Goal: Information Seeking & Learning: Learn about a topic

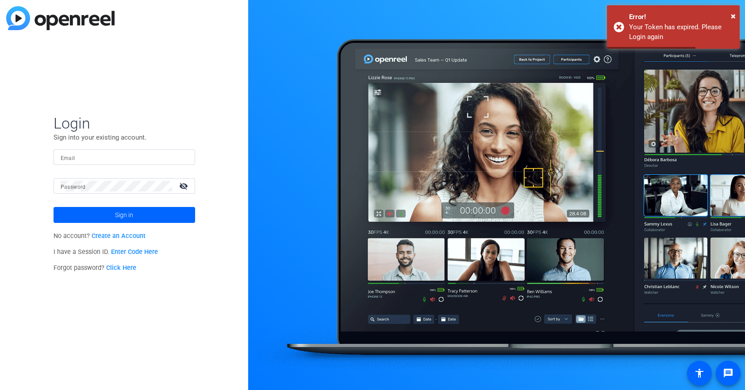
click at [100, 156] on input "Email" at bounding box center [124, 157] width 127 height 11
type input "[EMAIL_ADDRESS][DOMAIN_NAME]"
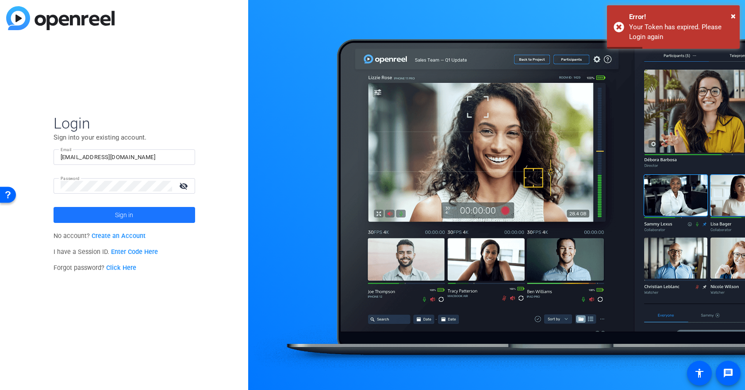
click at [131, 218] on span "Sign in" at bounding box center [124, 215] width 18 height 22
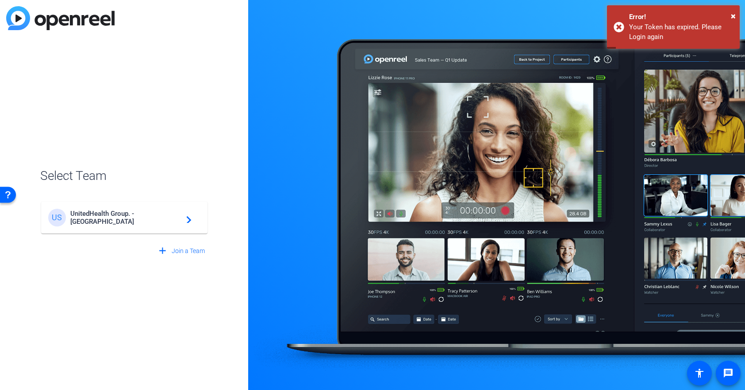
click at [132, 219] on span "UnitedHealth Group. - [GEOGRAPHIC_DATA]" at bounding box center [125, 217] width 111 height 16
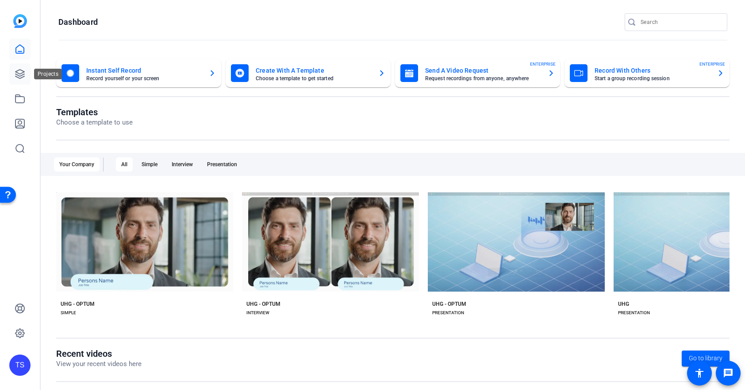
click at [16, 76] on icon at bounding box center [19, 73] width 9 height 9
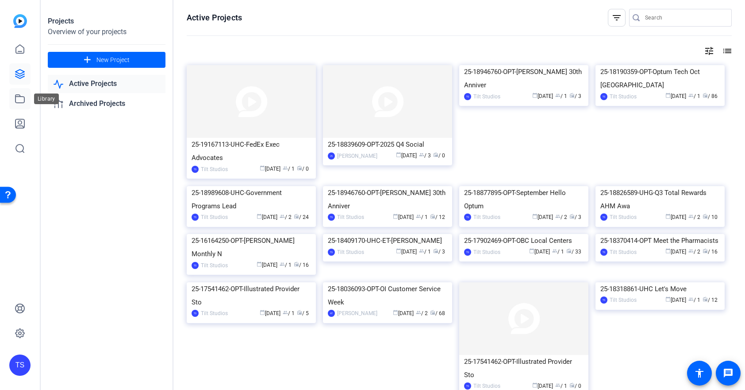
click at [15, 100] on icon at bounding box center [19, 99] width 9 height 8
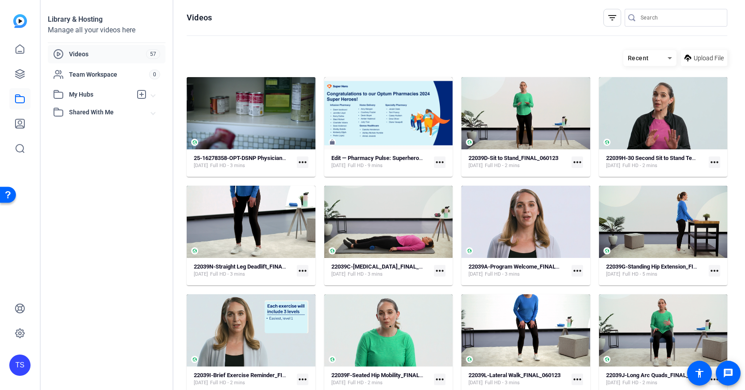
scroll to position [2, 0]
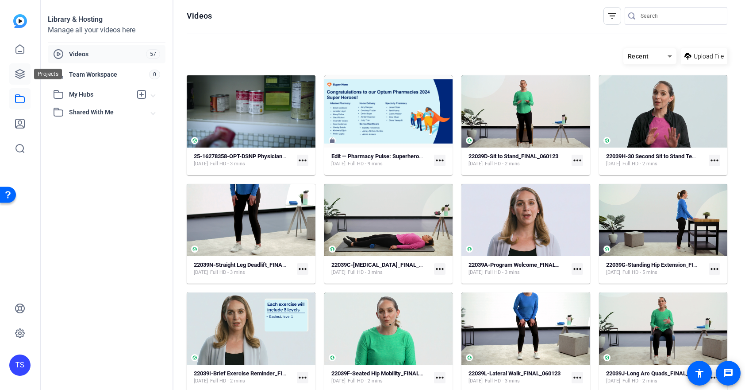
click at [15, 72] on icon at bounding box center [20, 74] width 11 height 11
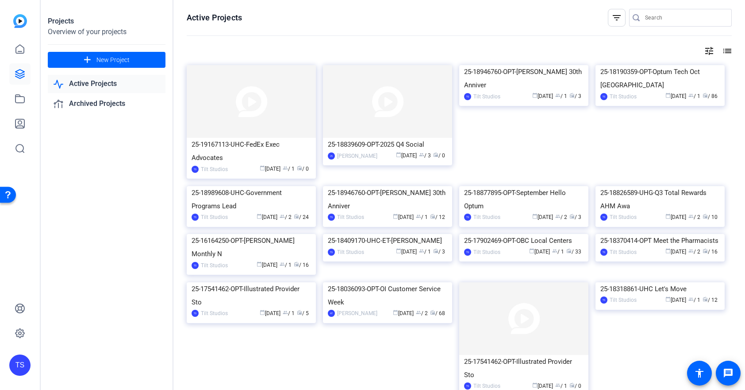
click at [356, 115] on img at bounding box center [387, 101] width 129 height 73
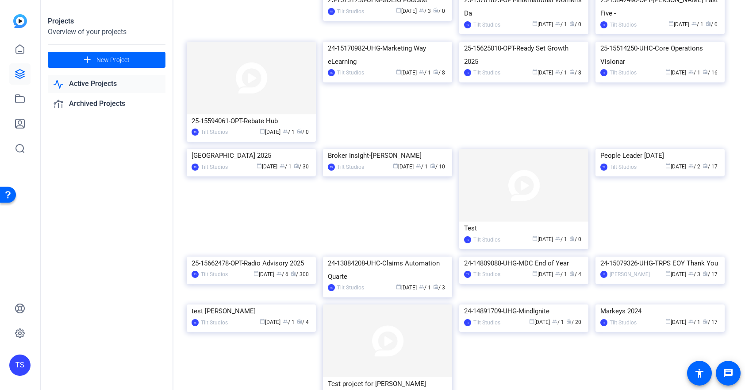
scroll to position [1187, 0]
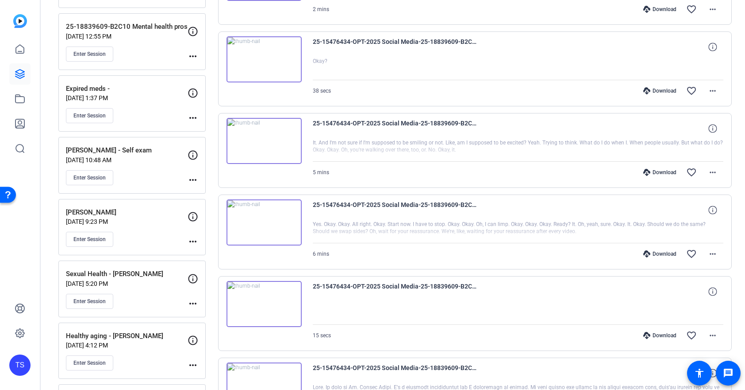
scroll to position [249, 0]
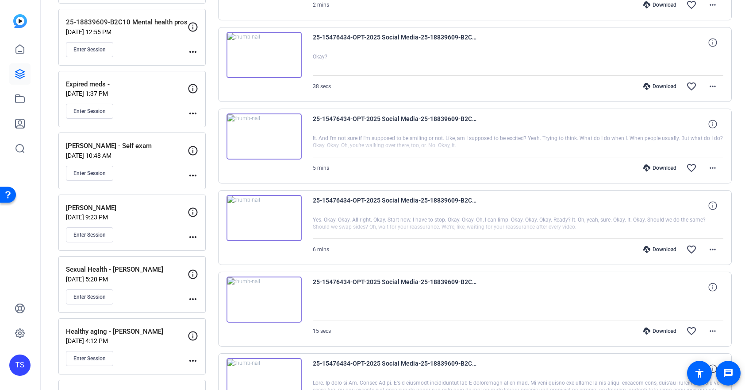
click at [291, 210] on img at bounding box center [264, 218] width 75 height 46
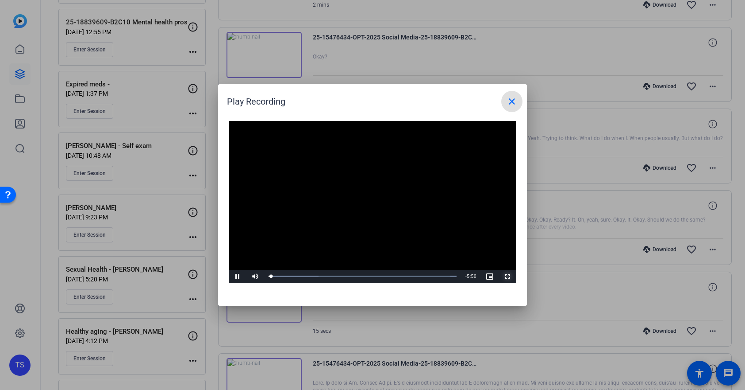
click at [507, 276] on span "Video Player" at bounding box center [508, 276] width 18 height 0
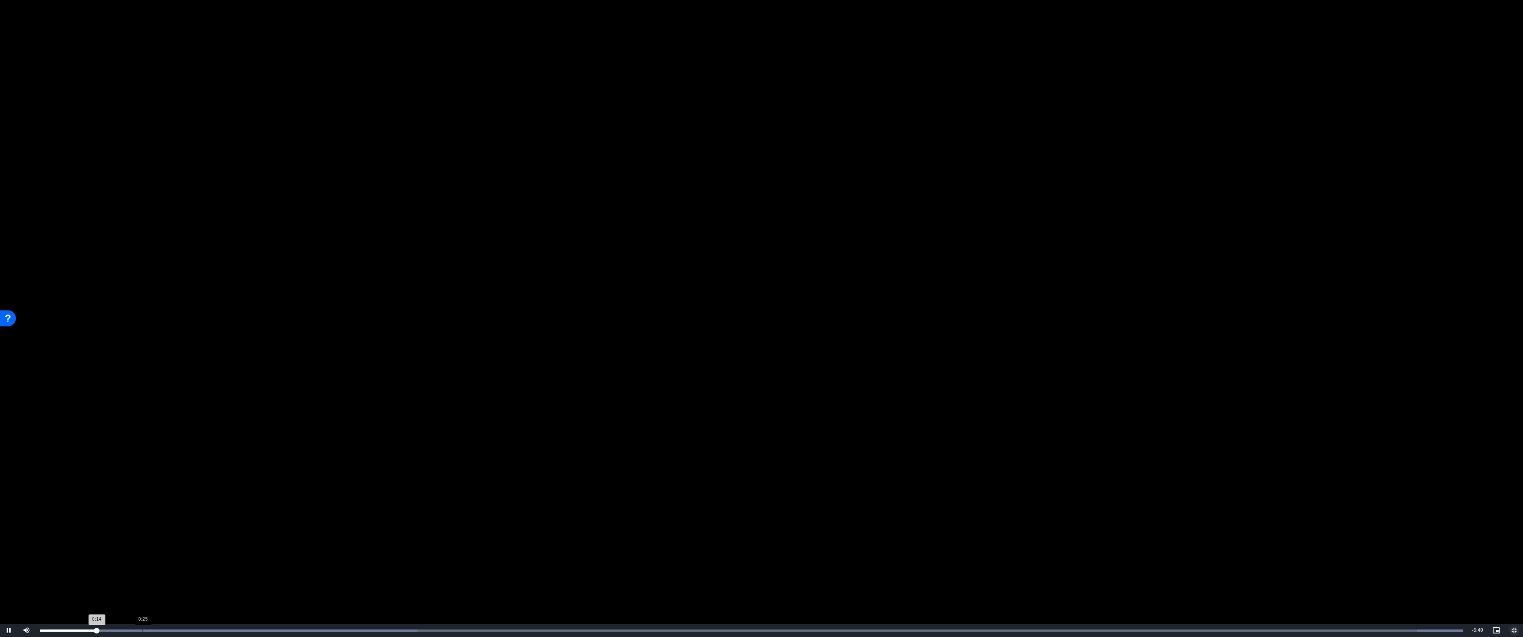
click at [143, 389] on div "Loaded : 100.00% 0:25 0:14" at bounding box center [751, 631] width 1423 height 2
click at [183, 389] on div "Loaded : 100.00% 0:35 0:35" at bounding box center [751, 630] width 1432 height 13
drag, startPoint x: 197, startPoint y: 634, endPoint x: 209, endPoint y: 635, distance: 12.4
click at [198, 389] on div "Loaded : 100.00% 0:39 0:39" at bounding box center [751, 630] width 1432 height 13
click at [229, 389] on div "Loaded : 100.00% 0:43 0:39" at bounding box center [751, 630] width 1432 height 13
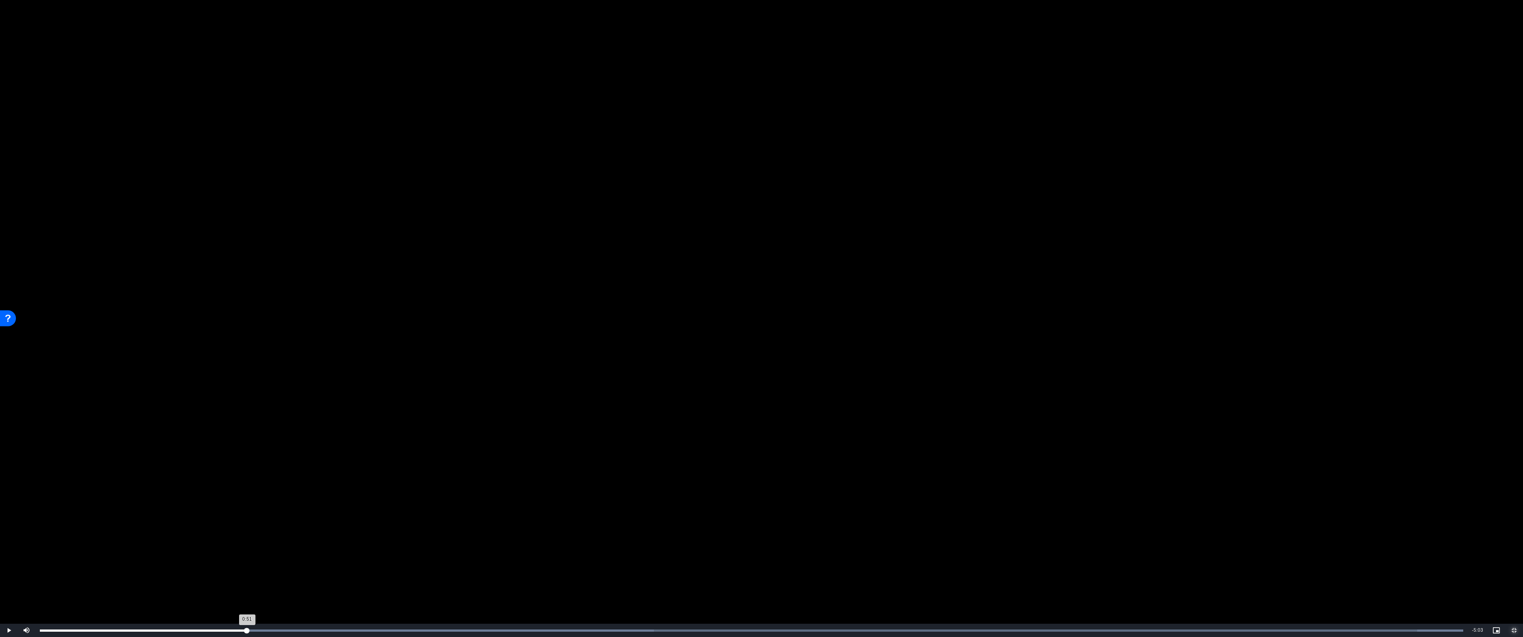
click at [247, 389] on div "Loaded : 100.00% 0:51 0:51" at bounding box center [751, 630] width 1432 height 13
drag, startPoint x: 265, startPoint y: 635, endPoint x: 275, endPoint y: 636, distance: 10.7
click at [269, 389] on div "Loaded : 100.00% 0:56 0:52" at bounding box center [751, 630] width 1432 height 13
click at [300, 389] on div "Loaded : 100.00% 1:04 0:56" at bounding box center [751, 630] width 1432 height 13
drag, startPoint x: 269, startPoint y: 637, endPoint x: 261, endPoint y: 637, distance: 8.0
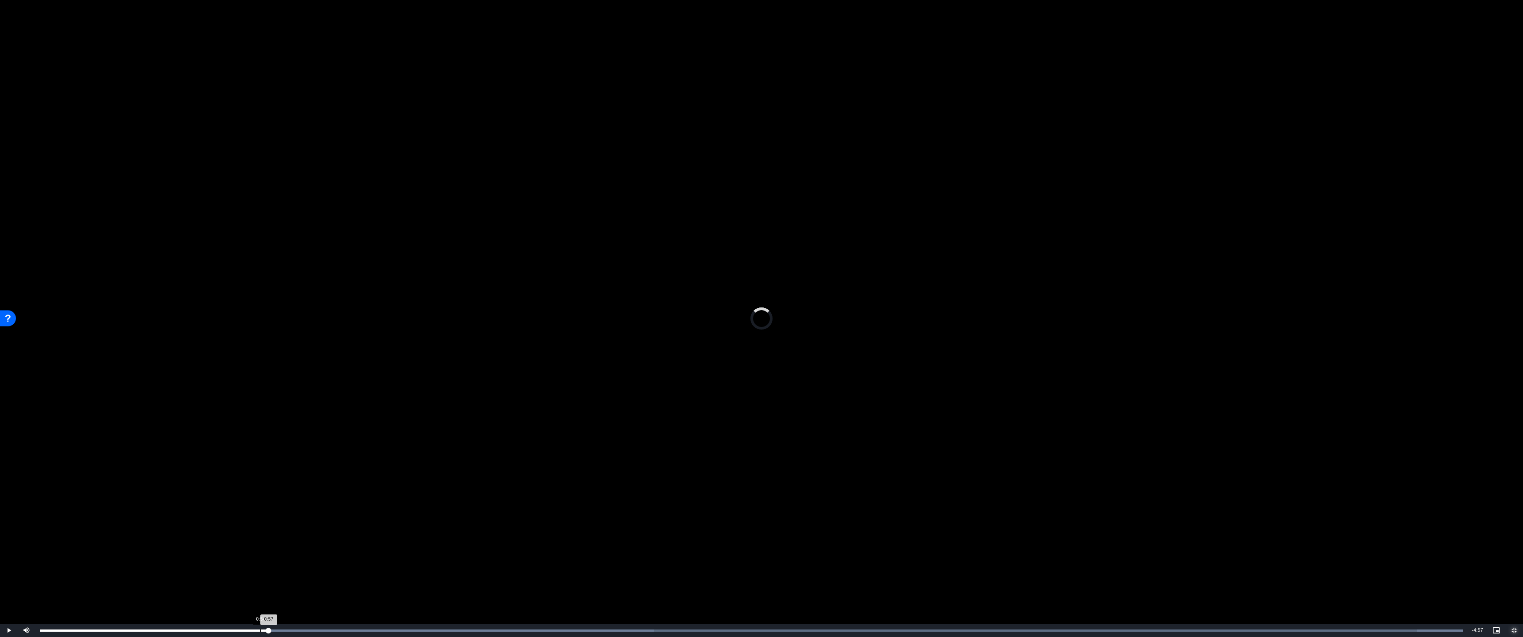
click at [260, 389] on div "Loaded : 100.00% 0:54 0:57" at bounding box center [751, 630] width 1432 height 13
click at [8, 389] on span "Video Player" at bounding box center [9, 631] width 18 height 0
